Goal: Task Accomplishment & Management: Manage account settings

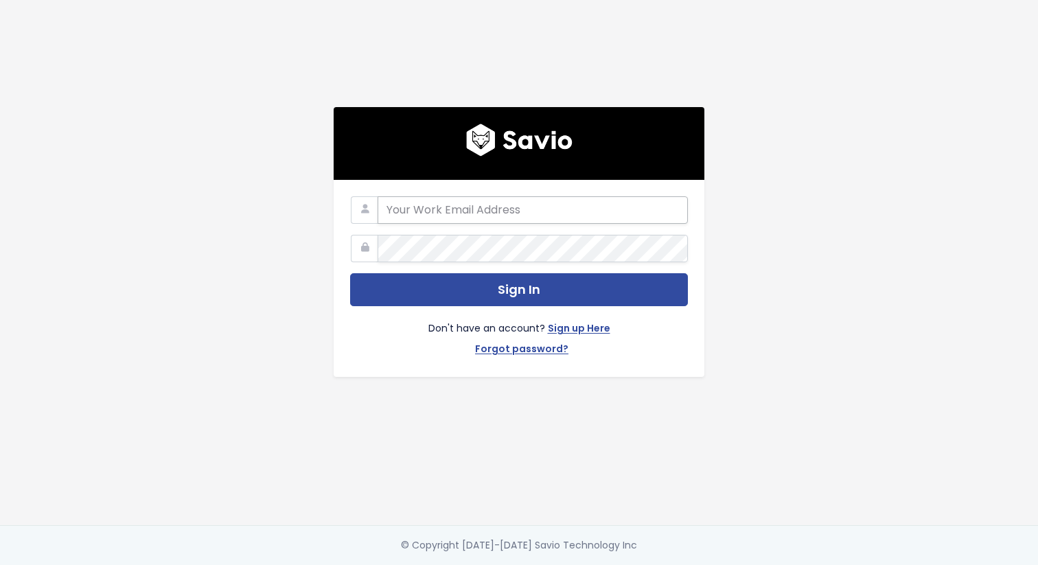
click at [498, 218] on input "email" at bounding box center [533, 209] width 310 height 27
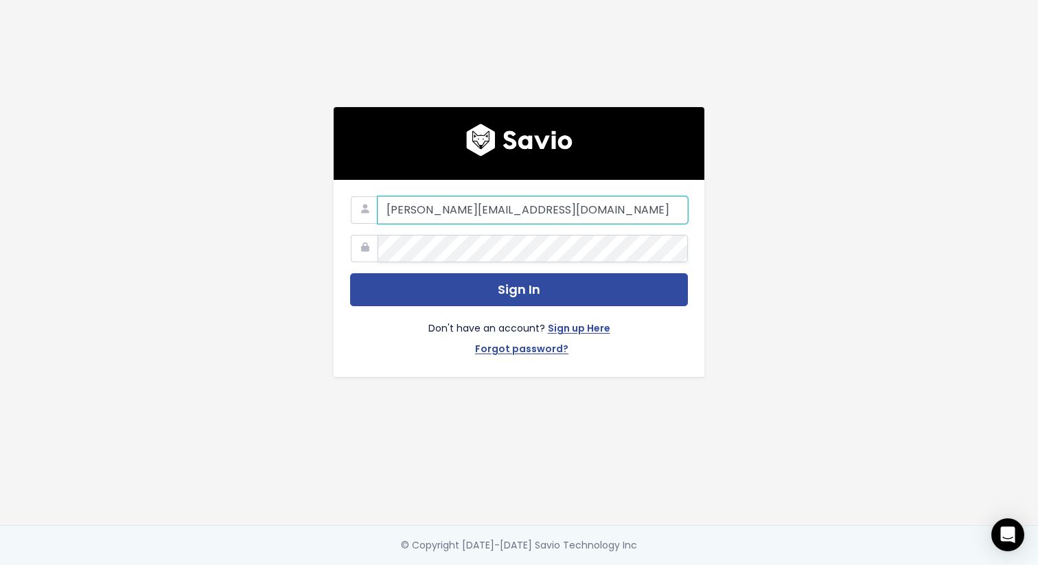
drag, startPoint x: 444, startPoint y: 209, endPoint x: 638, endPoint y: 209, distance: 193.7
click at [638, 209] on input "ameliaw@appcolony.ca" at bounding box center [533, 209] width 310 height 27
type input "ameliaw@makeshift.ca"
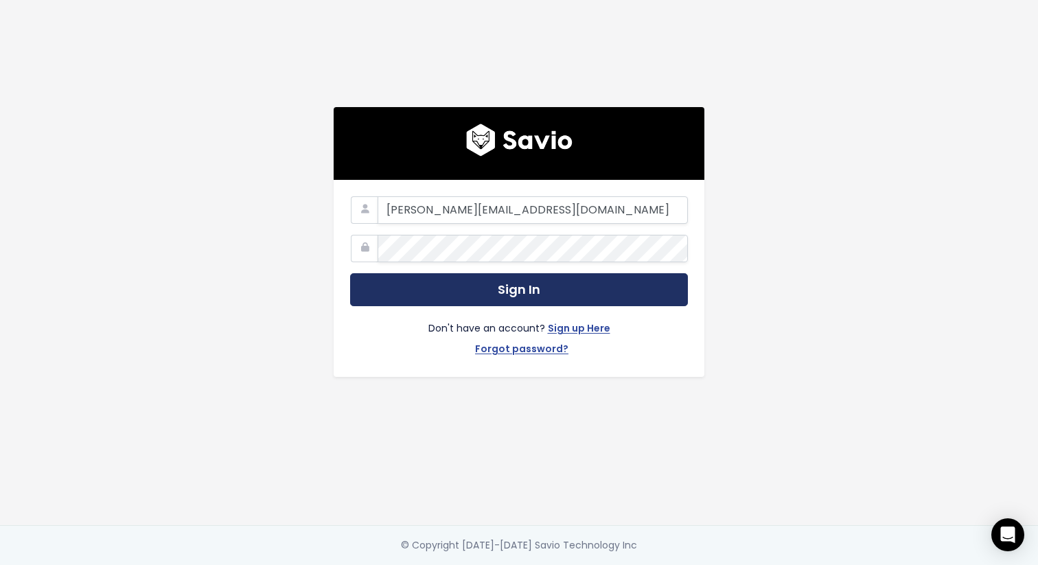
click at [553, 297] on button "Sign In" at bounding box center [519, 290] width 338 height 34
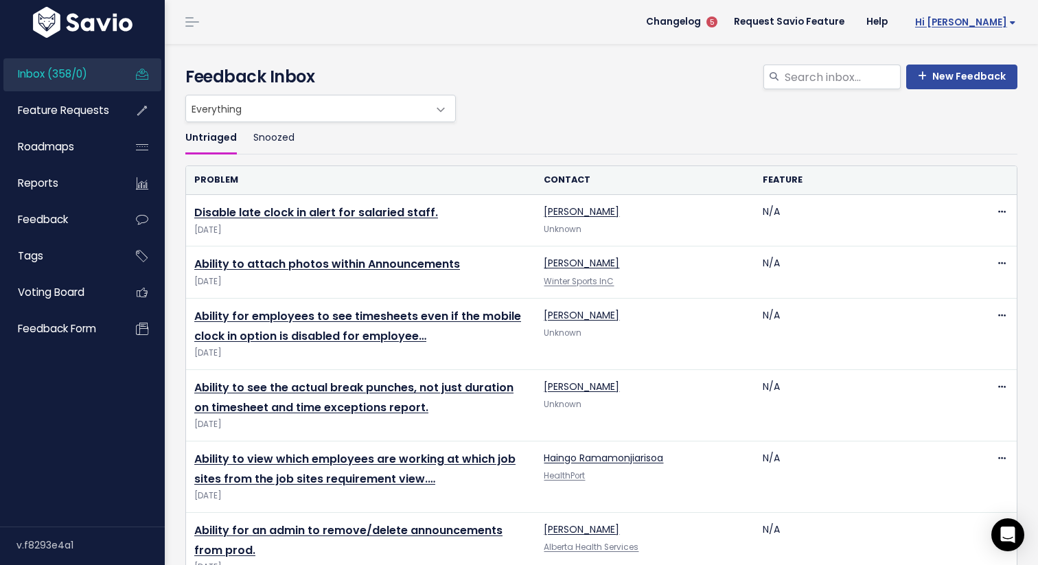
click at [978, 17] on span "Hi [PERSON_NAME]" at bounding box center [966, 22] width 101 height 10
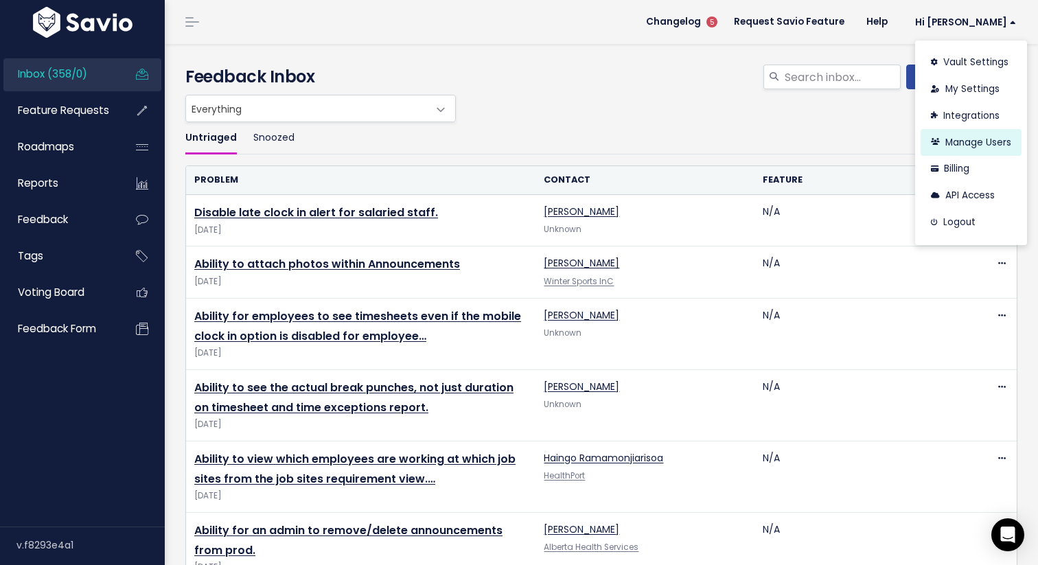
click at [956, 137] on link "Manage Users" at bounding box center [971, 142] width 101 height 27
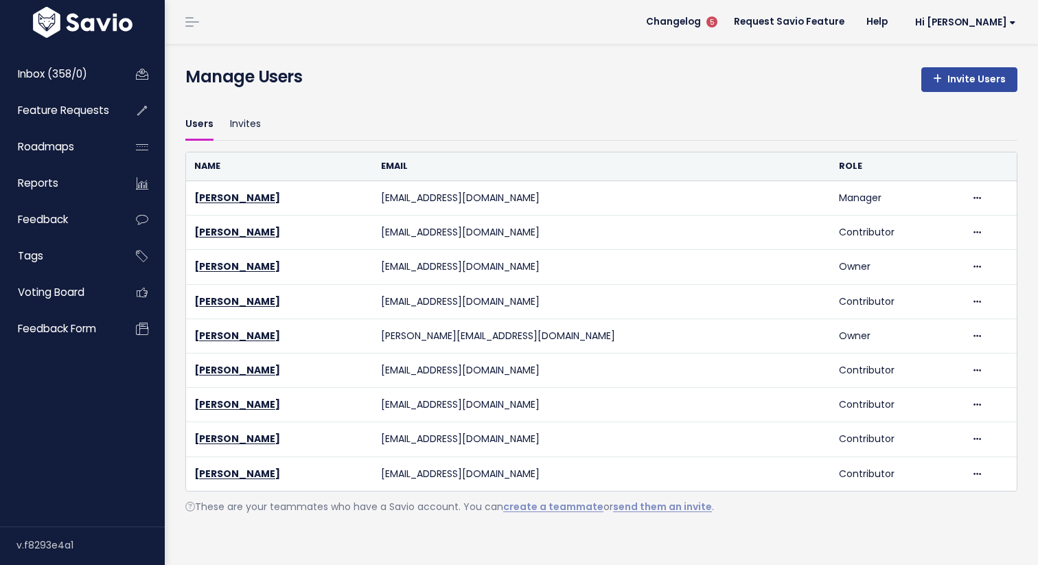
scroll to position [4, 0]
